Goal: Task Accomplishment & Management: Manage account settings

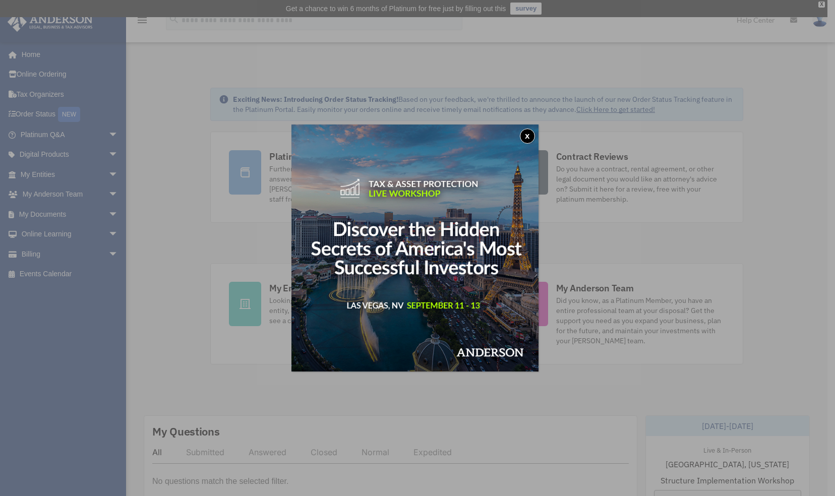
click at [529, 138] on button "x" at bounding box center [527, 136] width 15 height 15
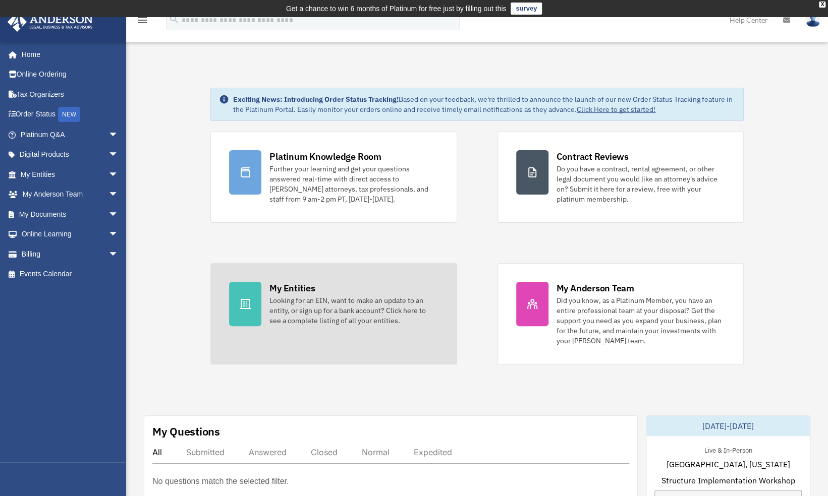
click at [291, 287] on div "My Entities" at bounding box center [291, 288] width 45 height 13
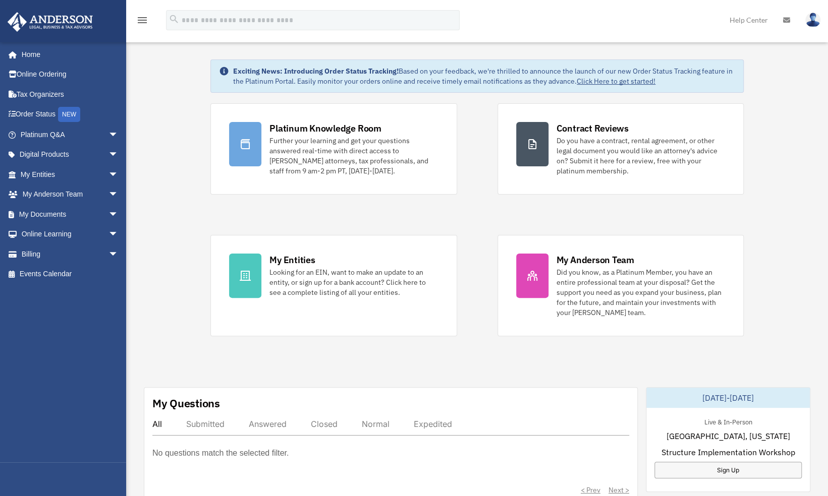
scroll to position [29, 0]
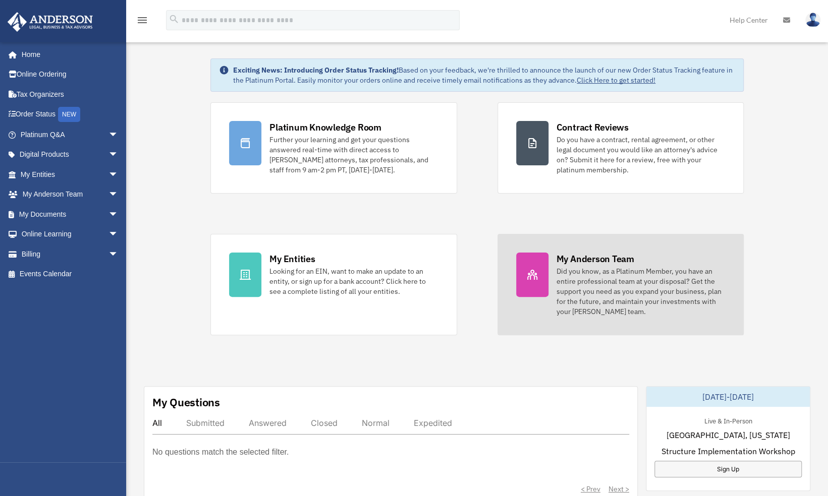
click at [591, 272] on div "Did you know, as a Platinum Member, you have an entire professional team at you…" at bounding box center [640, 291] width 168 height 50
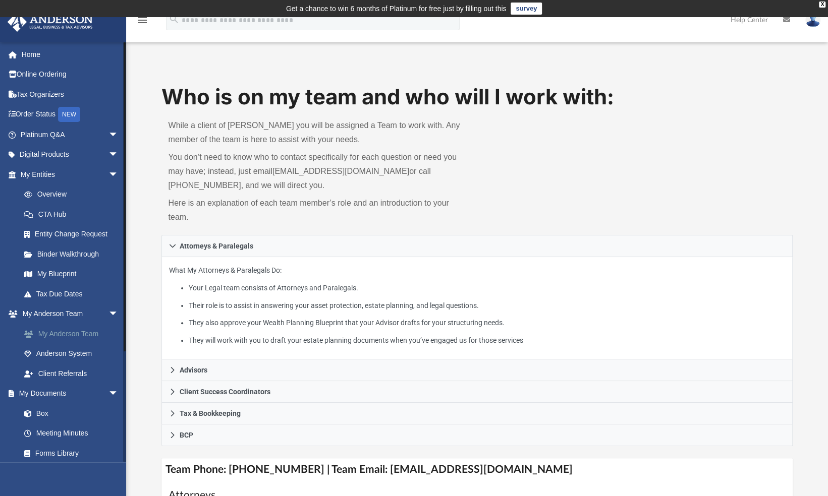
click at [80, 334] on link "My Anderson Team" at bounding box center [74, 334] width 120 height 20
click at [34, 57] on link "Home" at bounding box center [70, 54] width 127 height 20
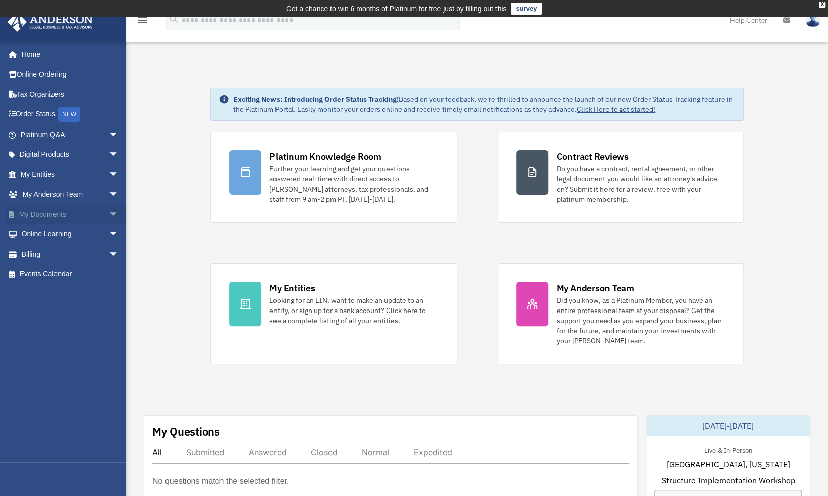
click at [58, 212] on link "My Documents arrow_drop_down" at bounding box center [70, 214] width 127 height 20
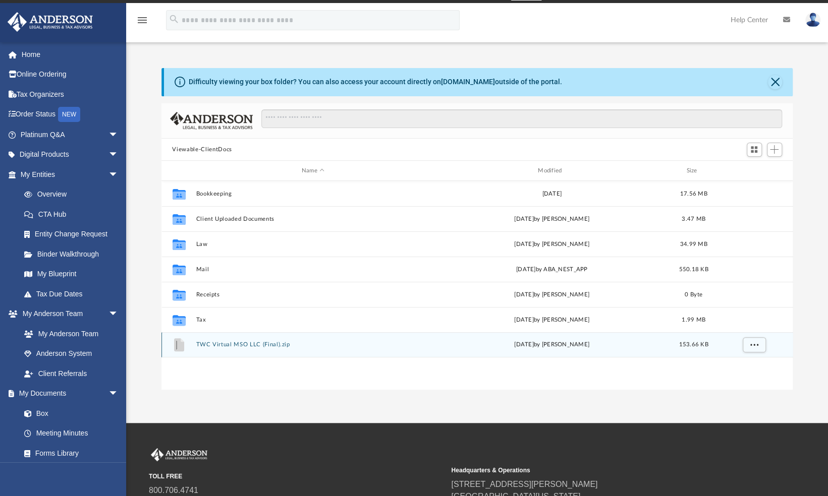
scroll to position [18, 0]
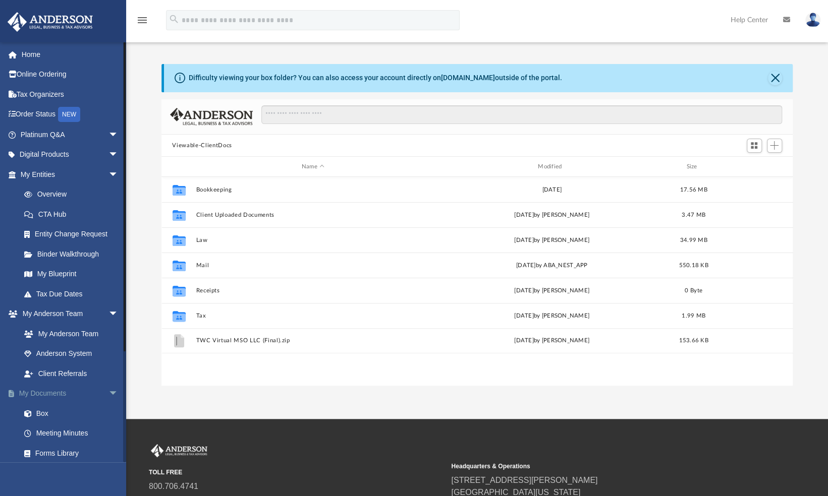
click at [62, 394] on link "My Documents arrow_drop_down" at bounding box center [70, 394] width 127 height 20
click at [46, 412] on link "Box" at bounding box center [74, 413] width 120 height 20
click at [44, 415] on link "Box" at bounding box center [74, 413] width 120 height 20
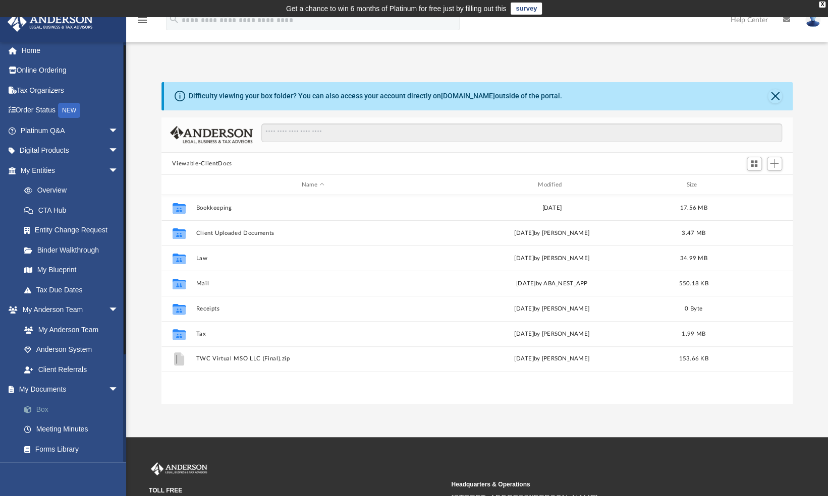
scroll to position [0, 0]
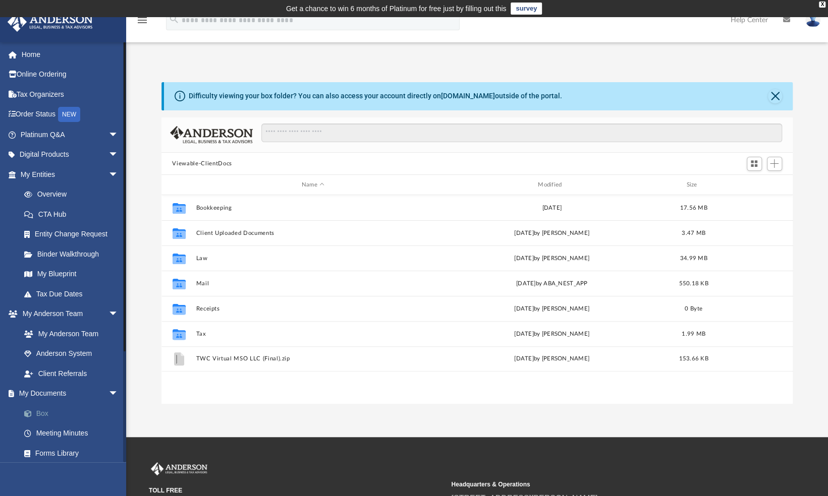
click at [44, 415] on link "Box" at bounding box center [74, 413] width 120 height 20
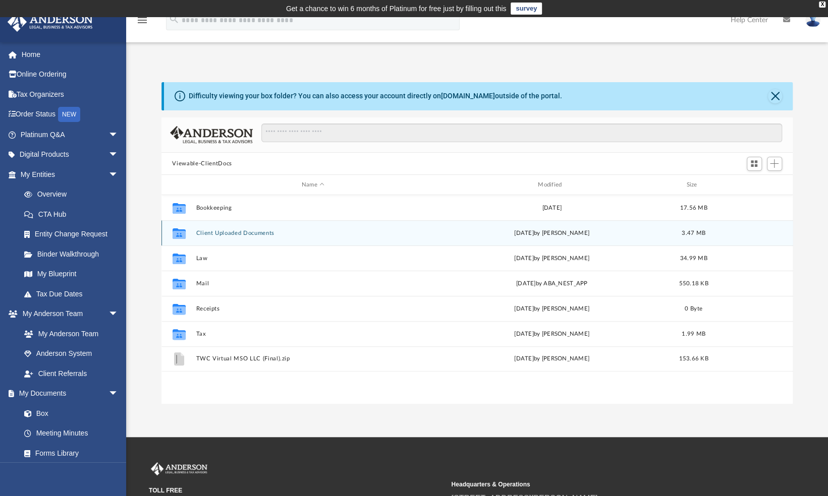
click at [223, 232] on button "Client Uploaded Documents" at bounding box center [313, 233] width 234 height 7
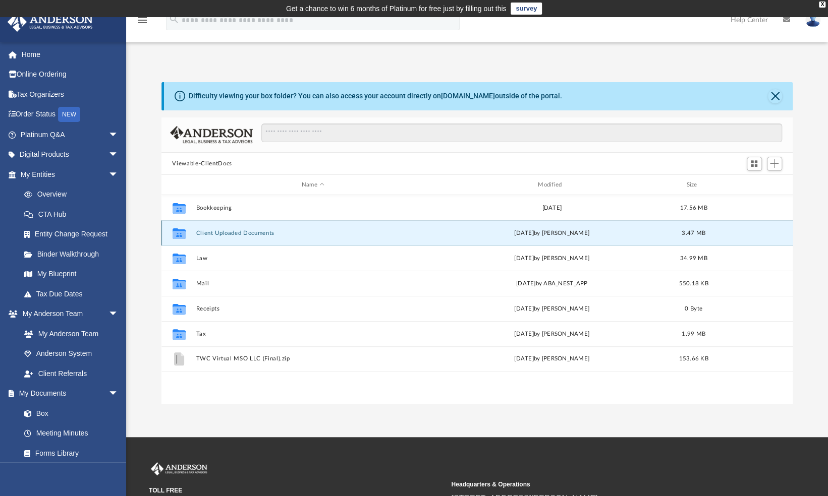
click at [223, 232] on button "Client Uploaded Documents" at bounding box center [313, 233] width 234 height 7
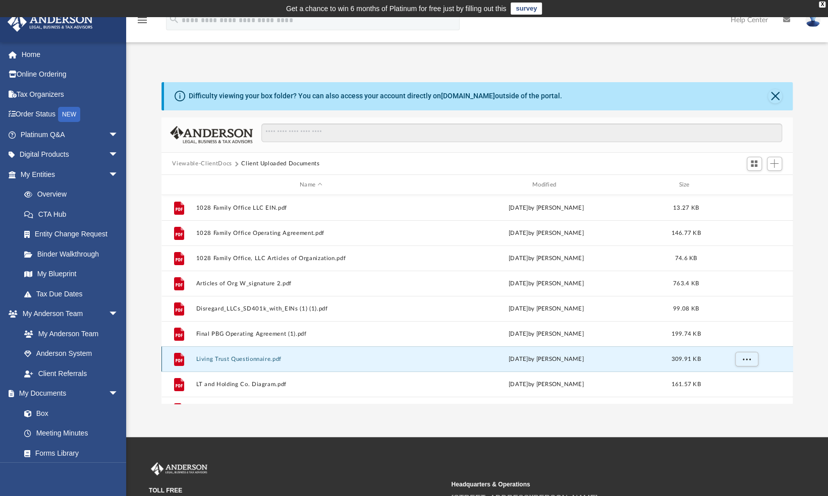
click at [231, 356] on button "Living Trust Questionnaire.pdf" at bounding box center [311, 359] width 230 height 7
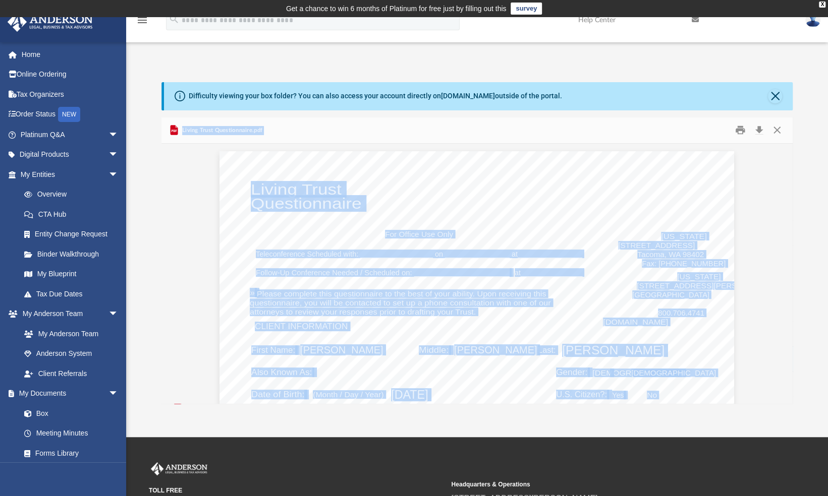
drag, startPoint x: 231, startPoint y: 356, endPoint x: 175, endPoint y: 334, distance: 60.7
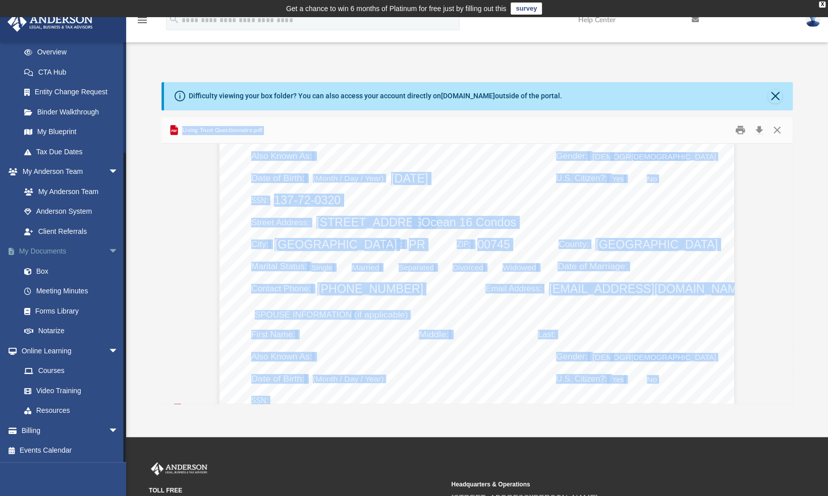
click at [108, 254] on span "arrow_drop_down" at bounding box center [118, 252] width 20 height 21
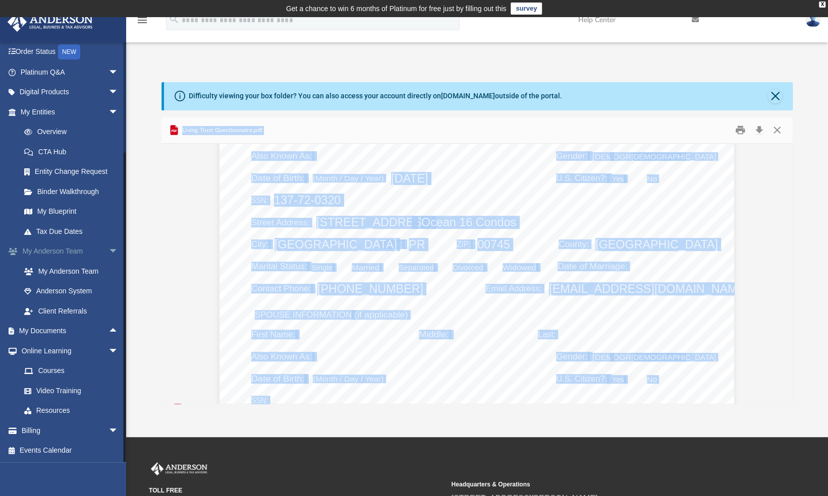
click at [108, 251] on span "arrow_drop_down" at bounding box center [118, 252] width 20 height 21
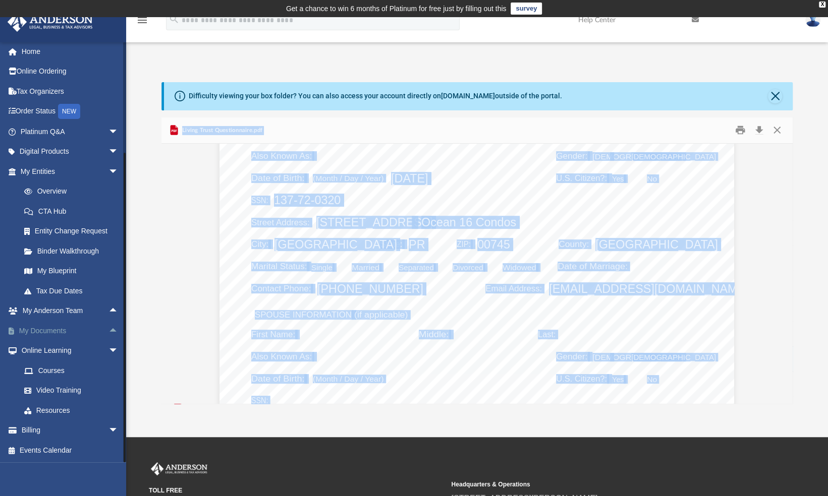
click at [53, 327] on link "My Documents arrow_drop_up" at bounding box center [70, 331] width 127 height 20
click at [49, 329] on link "My Documents arrow_drop_up" at bounding box center [70, 331] width 127 height 20
click at [108, 331] on span "arrow_drop_up" at bounding box center [118, 331] width 20 height 21
click at [43, 351] on link "Box" at bounding box center [74, 351] width 120 height 20
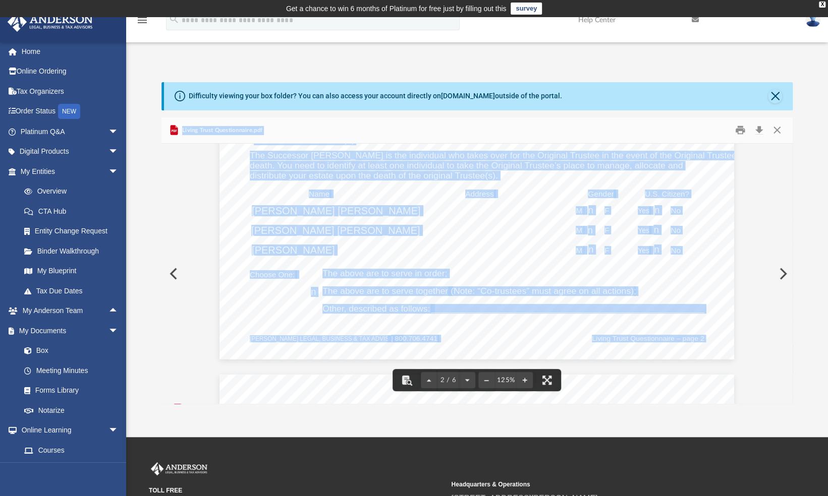
scroll to position [1139, 0]
click at [779, 272] on button "Preview" at bounding box center [782, 274] width 22 height 28
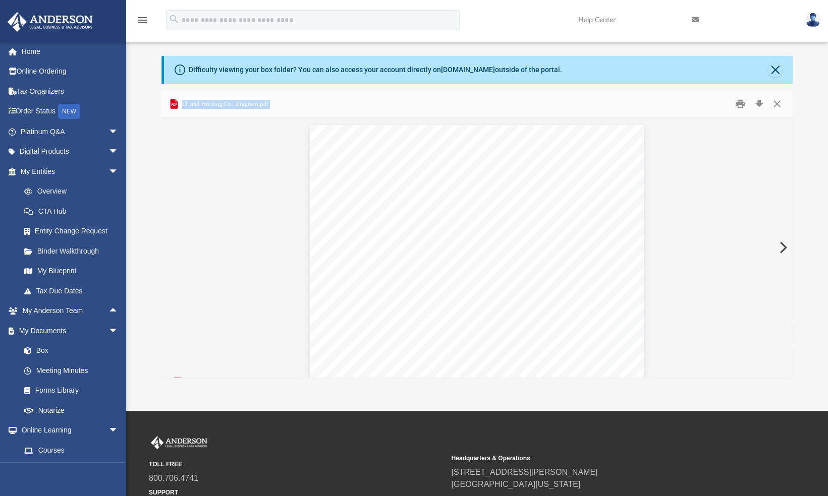
scroll to position [26, 0]
click at [783, 246] on button "Preview" at bounding box center [782, 248] width 22 height 28
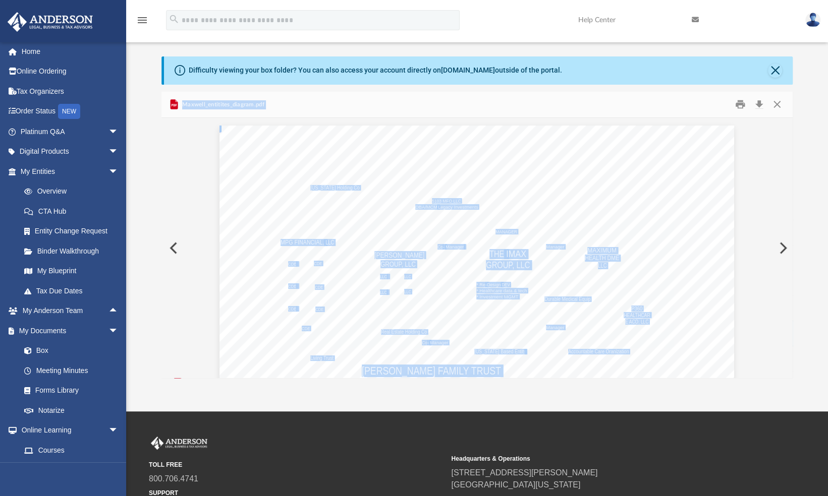
click at [785, 249] on button "Preview" at bounding box center [782, 248] width 22 height 28
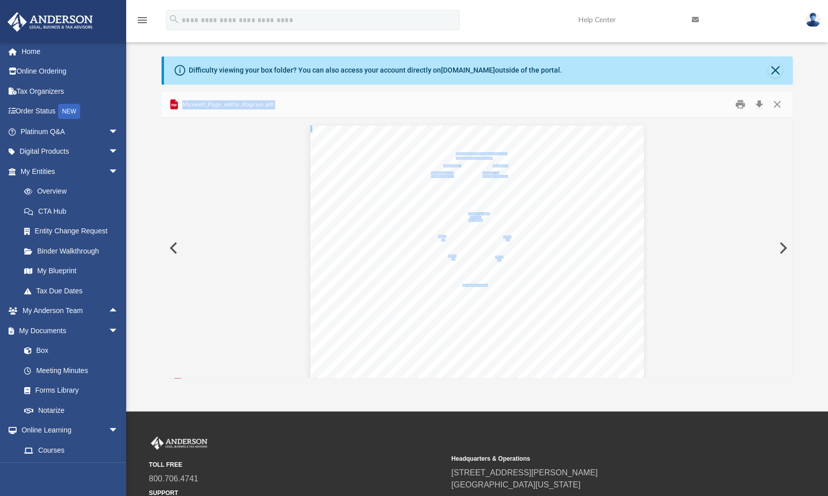
click at [780, 247] on button "Preview" at bounding box center [782, 248] width 22 height 28
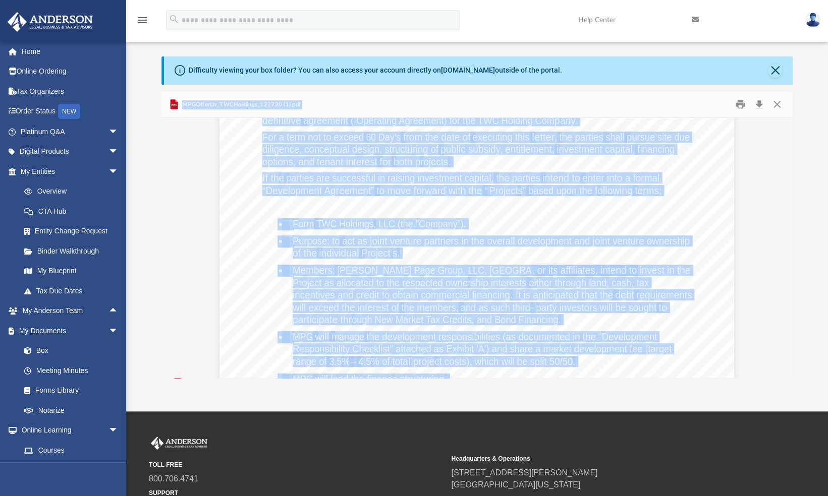
scroll to position [1008, 0]
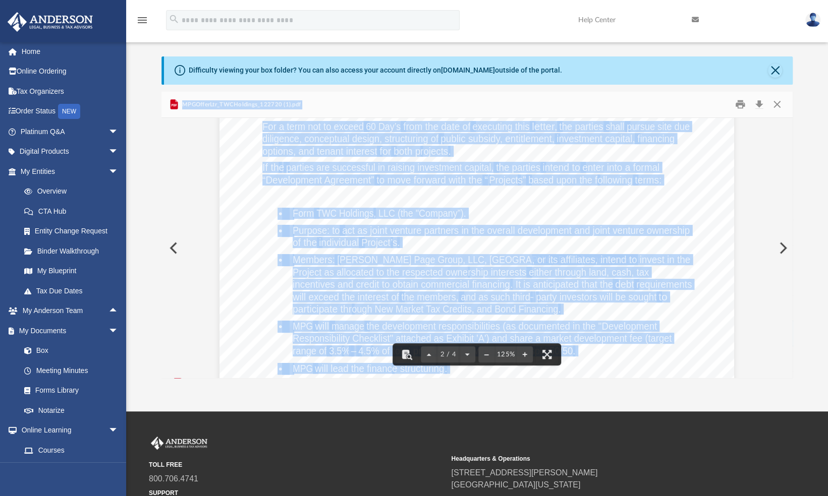
click at [782, 248] on button "Preview" at bounding box center [782, 248] width 22 height 28
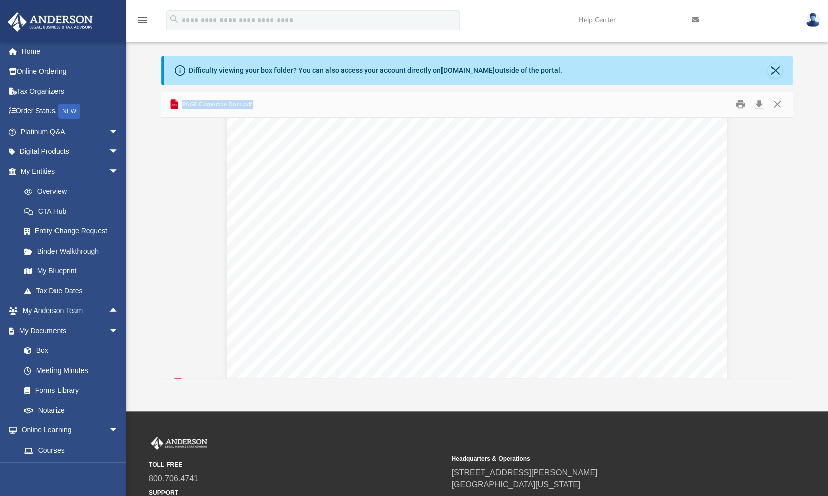
scroll to position [904, 0]
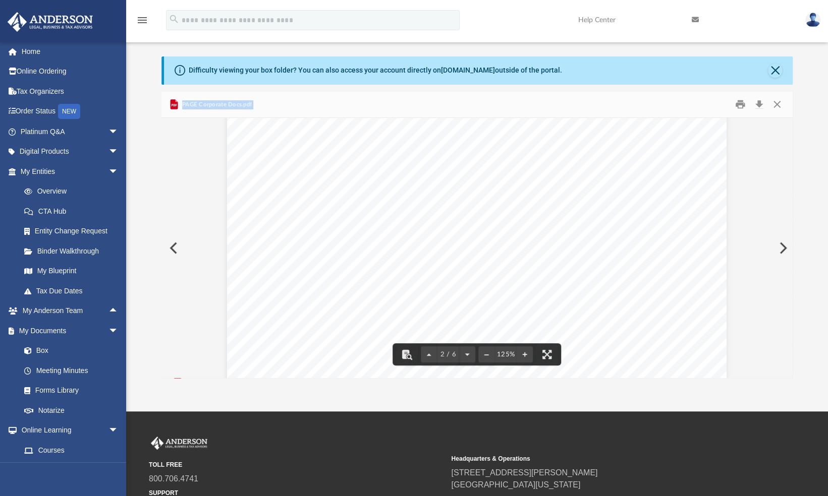
click at [779, 246] on button "Preview" at bounding box center [782, 248] width 22 height 28
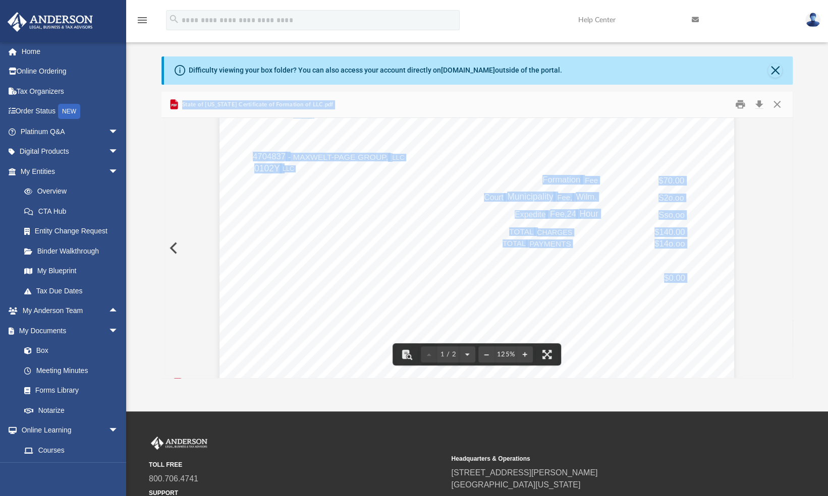
scroll to position [144, 0]
click at [65, 271] on link "My Blueprint" at bounding box center [74, 271] width 120 height 20
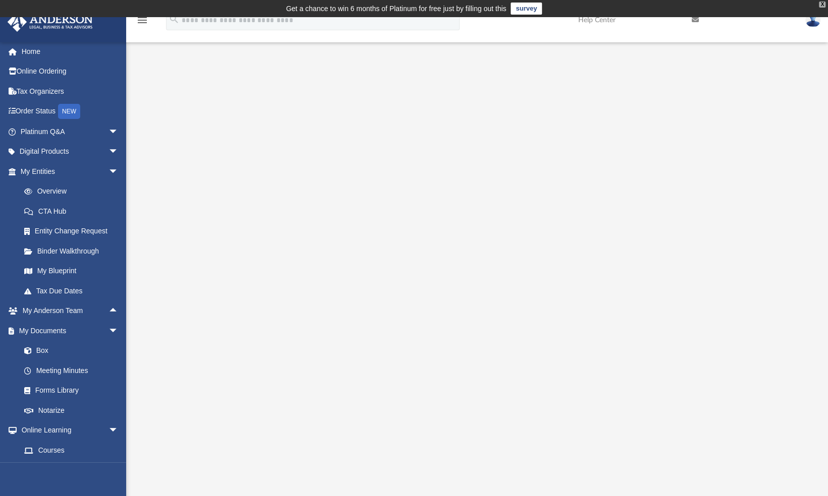
click at [823, 5] on div "X" at bounding box center [821, 5] width 7 height 6
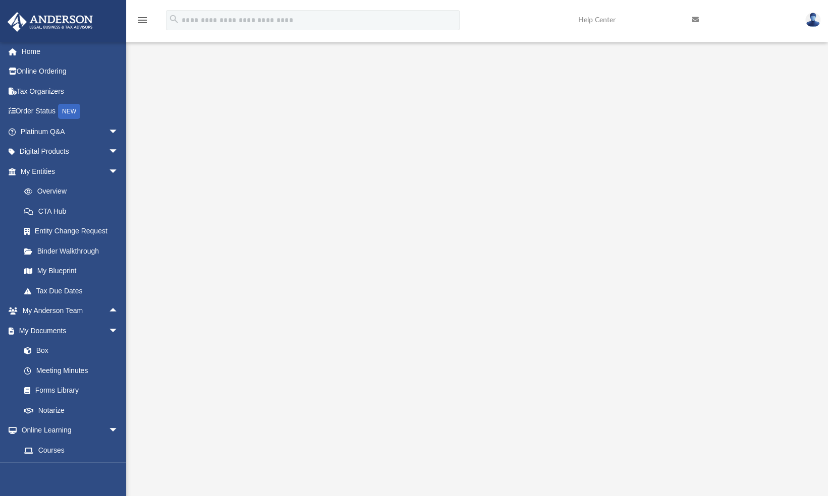
click at [813, 23] on img at bounding box center [812, 20] width 15 height 15
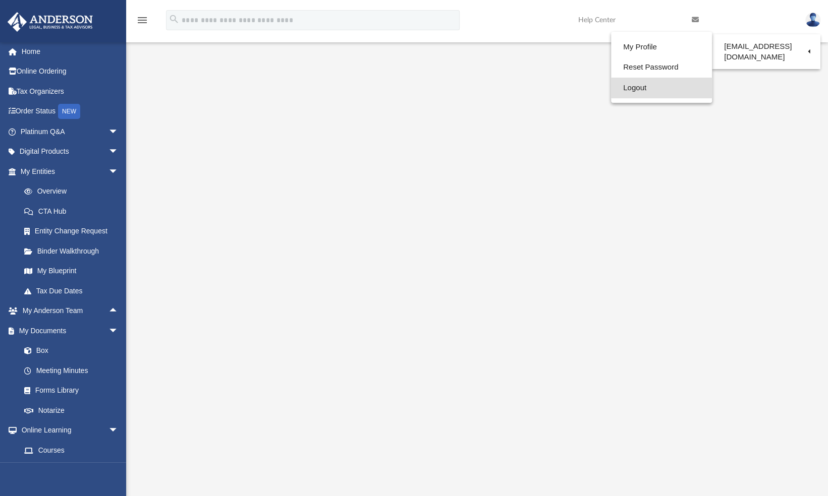
click at [644, 87] on link "Logout" at bounding box center [661, 88] width 101 height 21
